Goal: Transaction & Acquisition: Purchase product/service

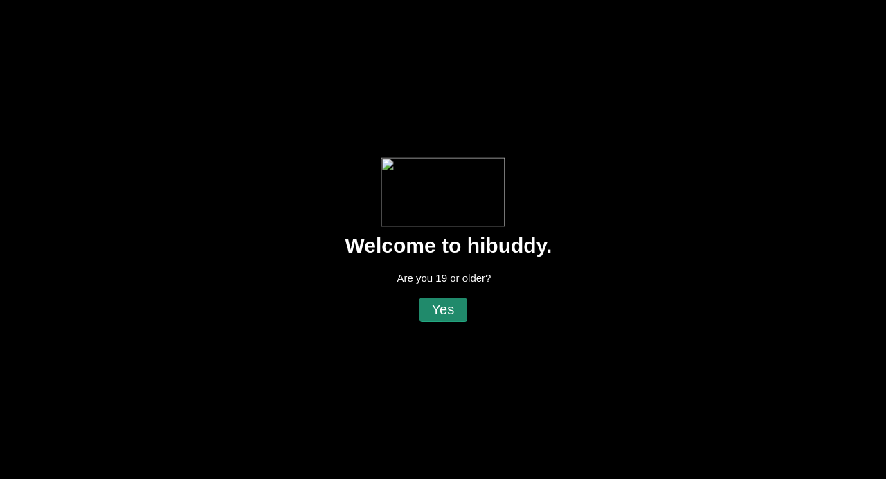
click at [453, 316] on flt-glass-pane at bounding box center [443, 239] width 886 height 479
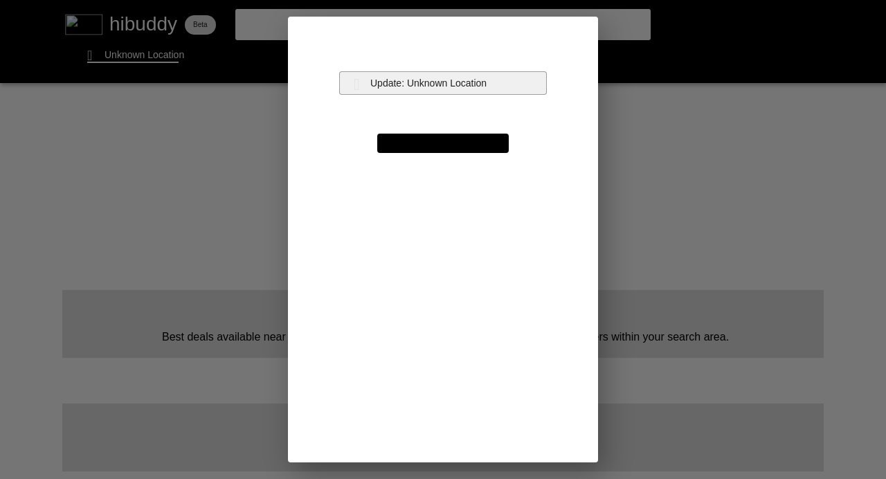
click at [453, 84] on flt-glass-pane at bounding box center [443, 239] width 886 height 479
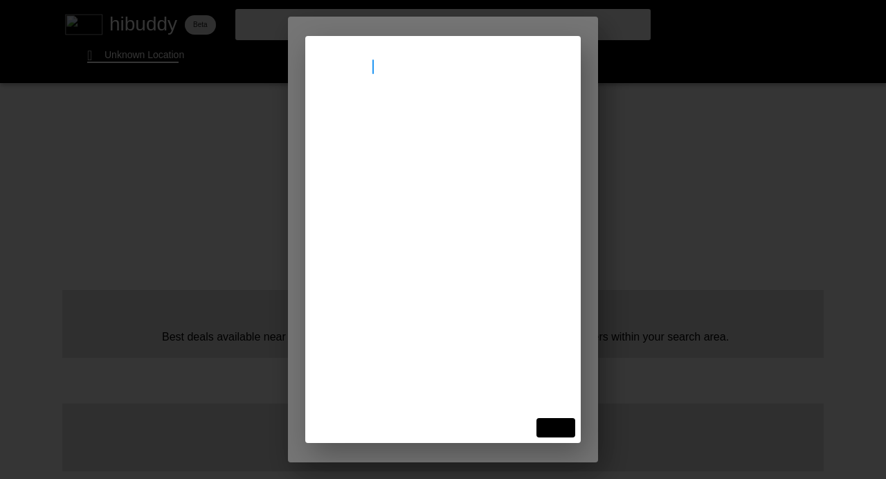
type input "[GEOGRAPHIC_DATA]"
click at [443, 118] on flt-glass-pane at bounding box center [443, 239] width 886 height 479
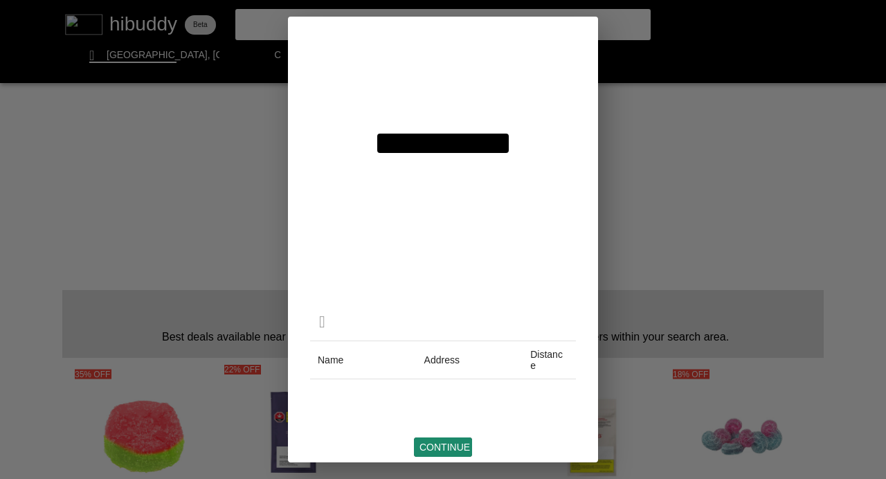
click at [433, 442] on flt-glass-pane at bounding box center [443, 239] width 886 height 479
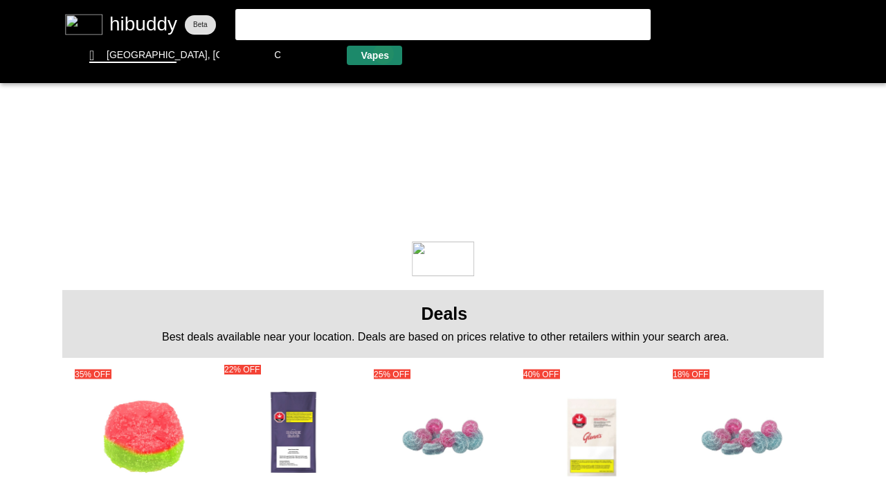
click at [384, 53] on flt-glass-pane at bounding box center [443, 239] width 886 height 479
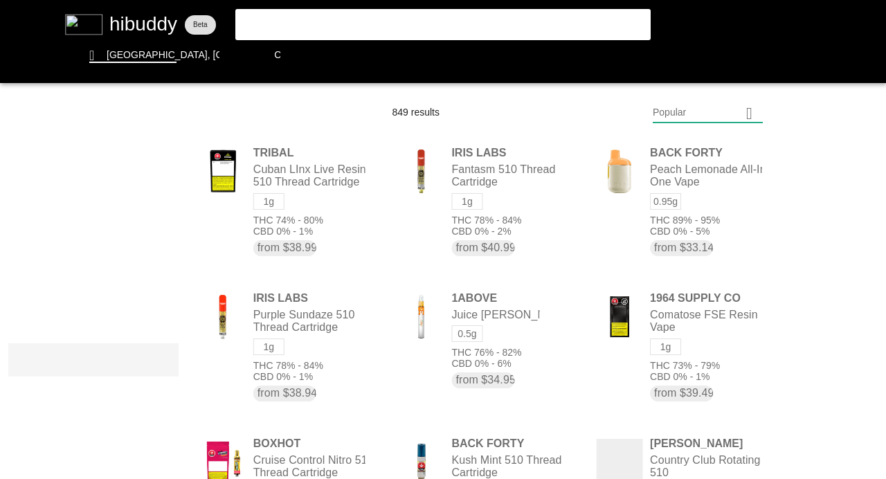
click at [127, 353] on flt-glass-pane at bounding box center [443, 239] width 886 height 479
click at [125, 457] on flt-glass-pane at bounding box center [443, 239] width 886 height 479
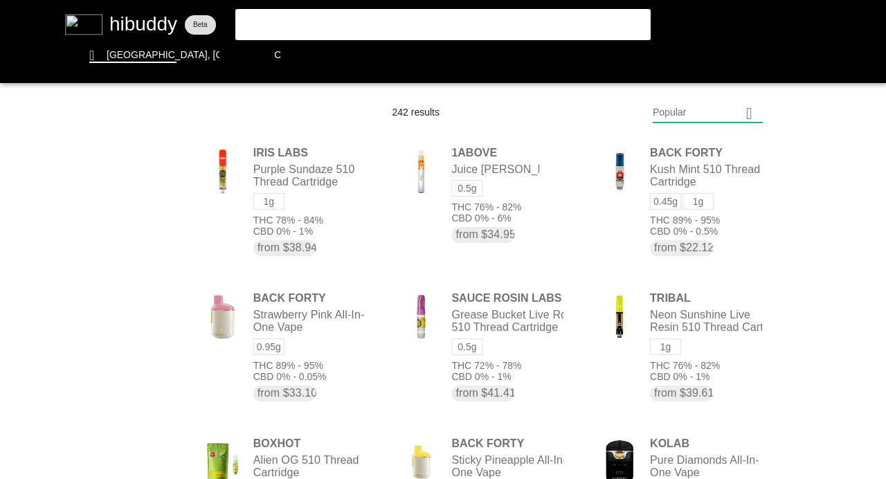
click at [713, 112] on flt-glass-pane at bounding box center [443, 239] width 886 height 479
click at [711, 410] on flt-glass-pane at bounding box center [443, 239] width 886 height 479
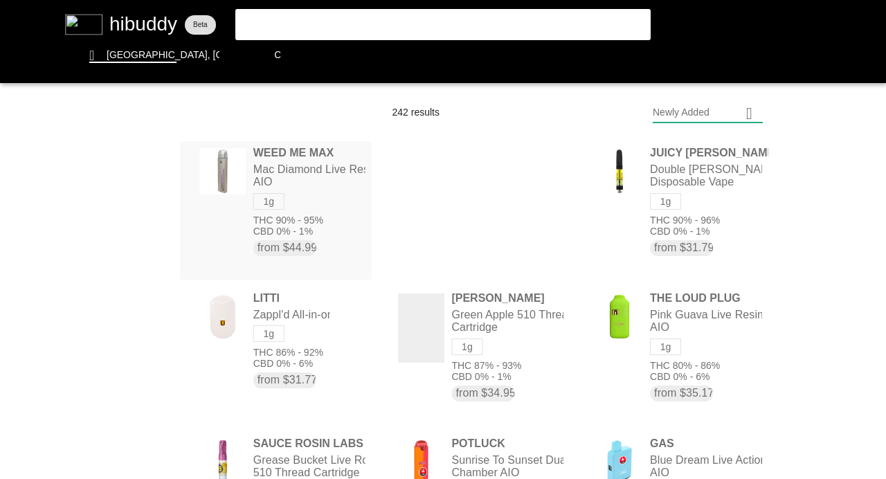
click at [300, 170] on flt-glass-pane at bounding box center [443, 239] width 886 height 479
